Goal: Task Accomplishment & Management: Manage account settings

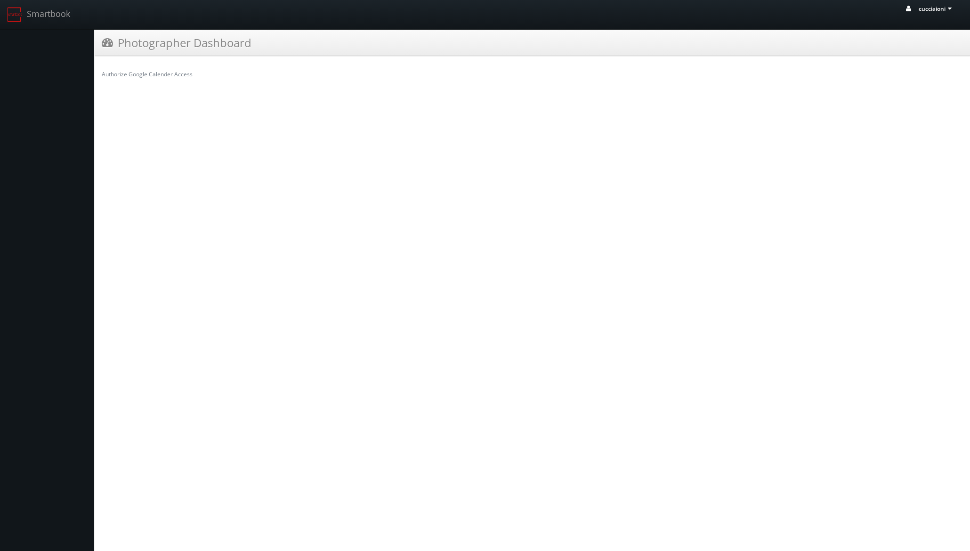
click at [944, 12] on span "cucciaioni" at bounding box center [935, 9] width 35 height 8
click at [916, 61] on span "Profile" at bounding box center [915, 62] width 21 height 9
click at [139, 106] on td "Email:" at bounding box center [190, 107] width 177 height 16
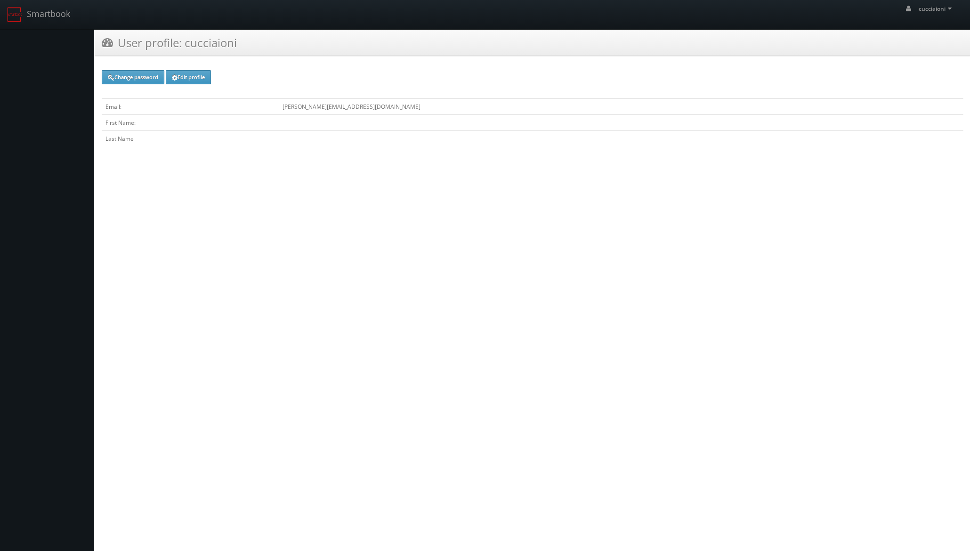
click at [148, 124] on td "First Name:" at bounding box center [190, 123] width 177 height 16
click at [127, 127] on td "First Name:" at bounding box center [190, 123] width 177 height 16
click at [186, 79] on link "Edit profile" at bounding box center [188, 77] width 45 height 14
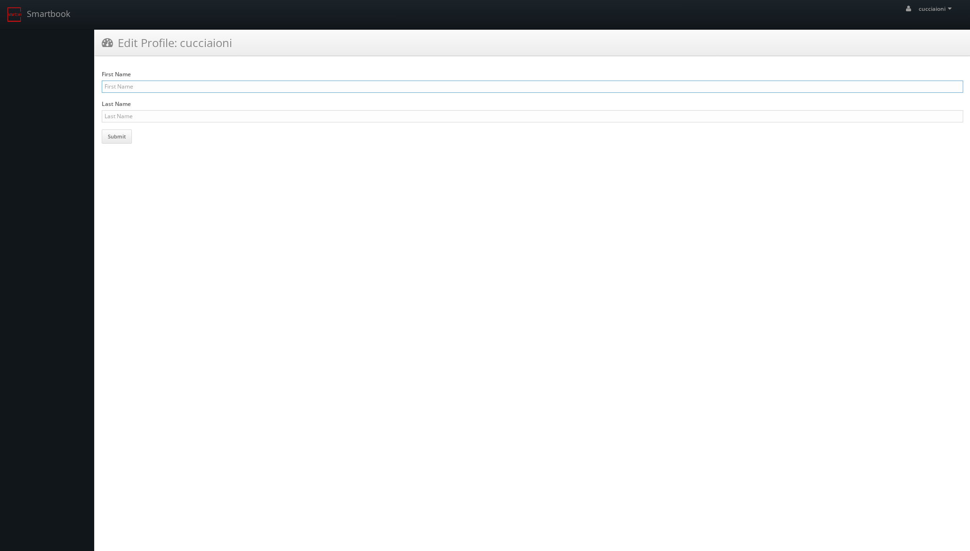
click at [138, 89] on input "First Name" at bounding box center [532, 86] width 861 height 12
type input "[PERSON_NAME]"
type input "cucciaioni"
drag, startPoint x: 118, startPoint y: 137, endPoint x: 186, endPoint y: 144, distance: 69.0
click at [118, 137] on button "Submit" at bounding box center [117, 136] width 30 height 14
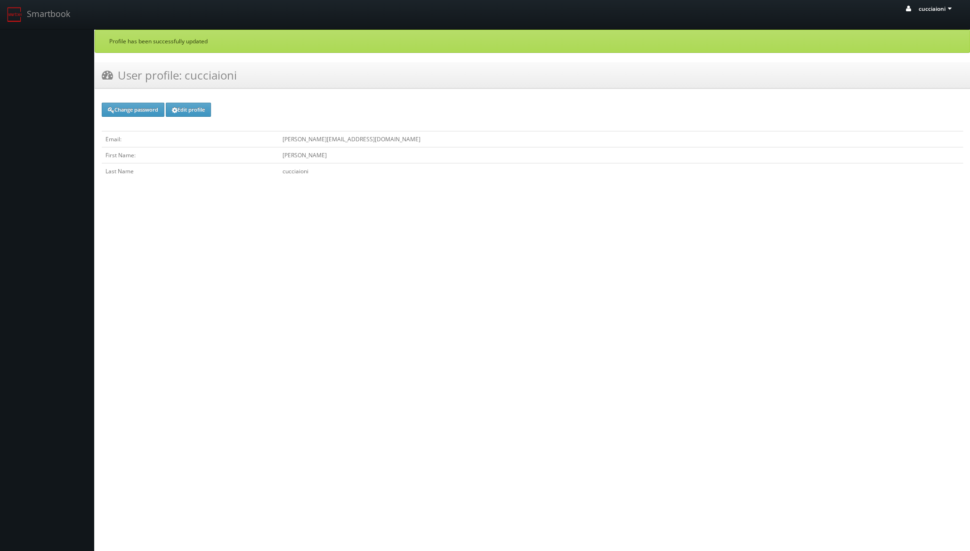
click at [906, 9] on icon at bounding box center [908, 12] width 8 height 15
click at [933, 8] on span "cucciaioni" at bounding box center [935, 9] width 35 height 8
click at [948, 9] on icon at bounding box center [949, 8] width 8 height 7
click at [925, 39] on span "cucciaioni" at bounding box center [922, 39] width 74 height 10
click at [922, 8] on span "cucciaioni" at bounding box center [935, 9] width 35 height 8
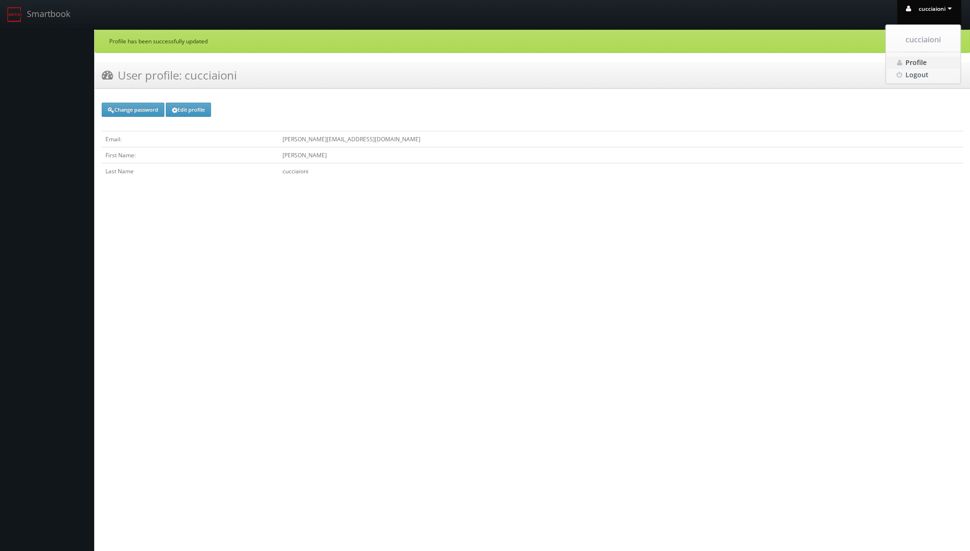
click at [912, 64] on span "Profile" at bounding box center [915, 62] width 21 height 9
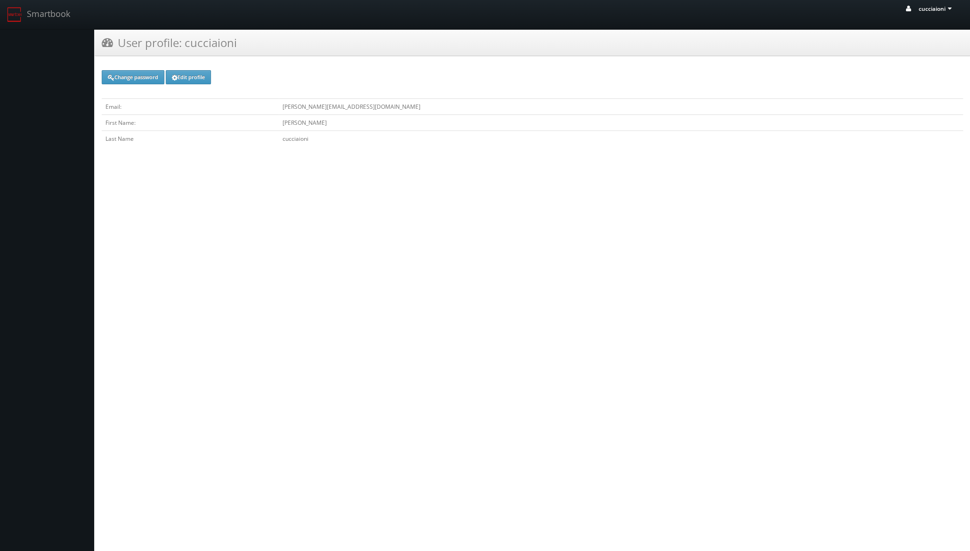
click at [907, 11] on icon at bounding box center [908, 12] width 8 height 15
click at [914, 42] on span "cucciaioni" at bounding box center [922, 39] width 74 height 10
click at [907, 11] on icon at bounding box center [908, 12] width 8 height 15
click at [908, 76] on span "Logout" at bounding box center [916, 74] width 23 height 9
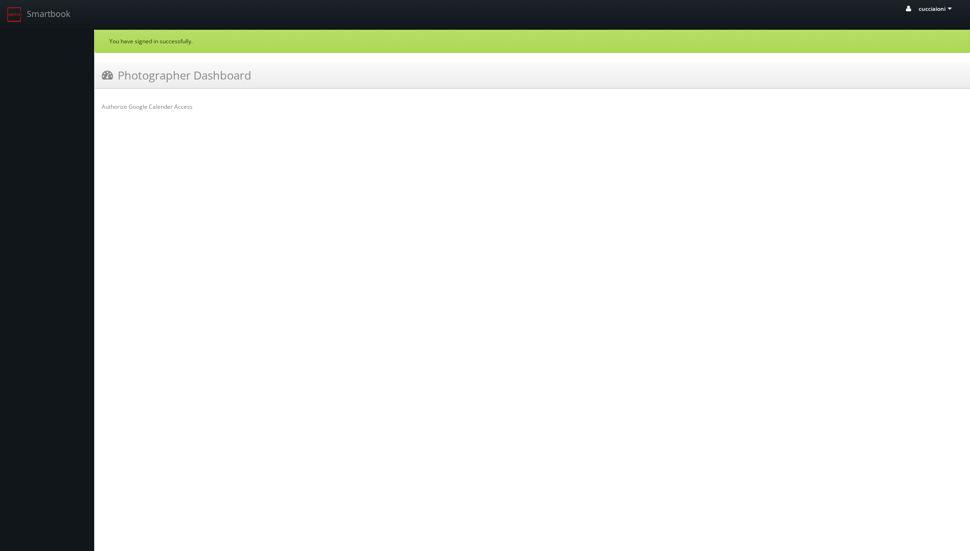
click at [926, 6] on span "cucciaioni" at bounding box center [935, 9] width 35 height 8
drag, startPoint x: 911, startPoint y: 78, endPoint x: 880, endPoint y: 78, distance: 31.1
click at [910, 78] on span "Logout" at bounding box center [916, 74] width 23 height 9
